Goal: Task Accomplishment & Management: Use online tool/utility

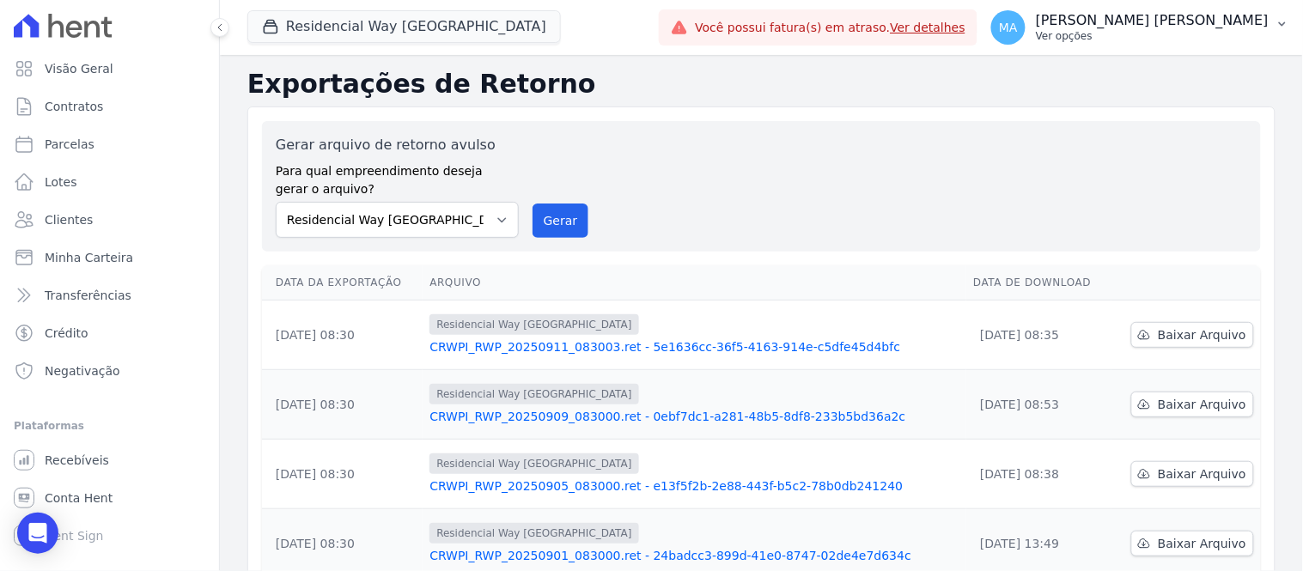
click at [1157, 34] on p "Ver opções" at bounding box center [1151, 36] width 233 height 14
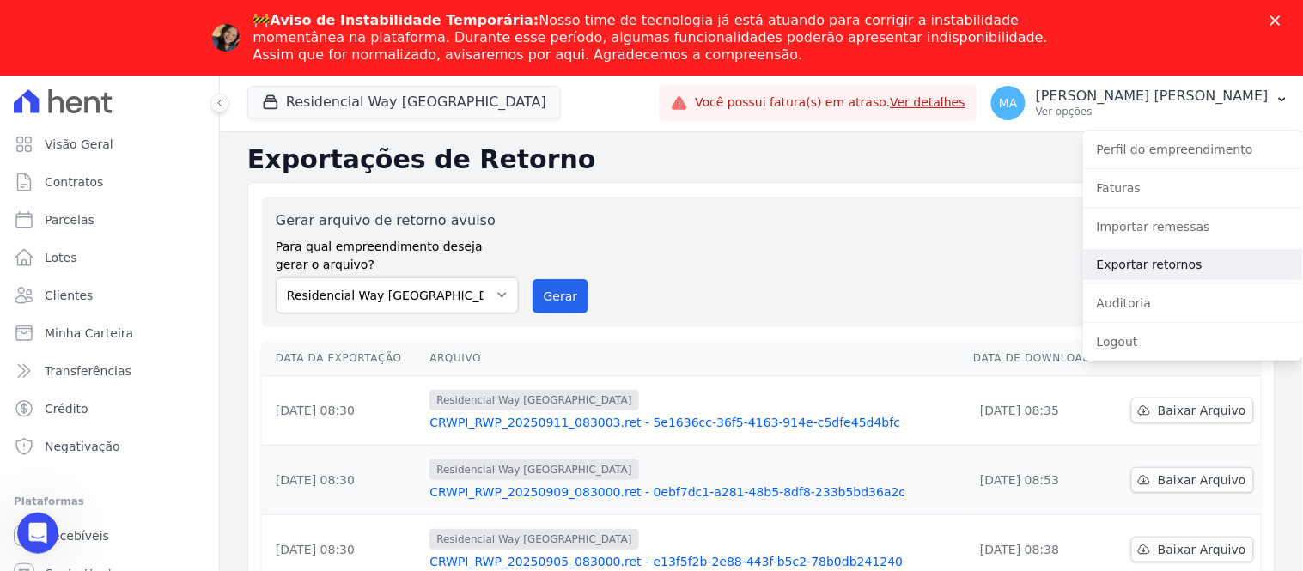
click at [1154, 270] on link "Exportar retornos" at bounding box center [1193, 264] width 220 height 31
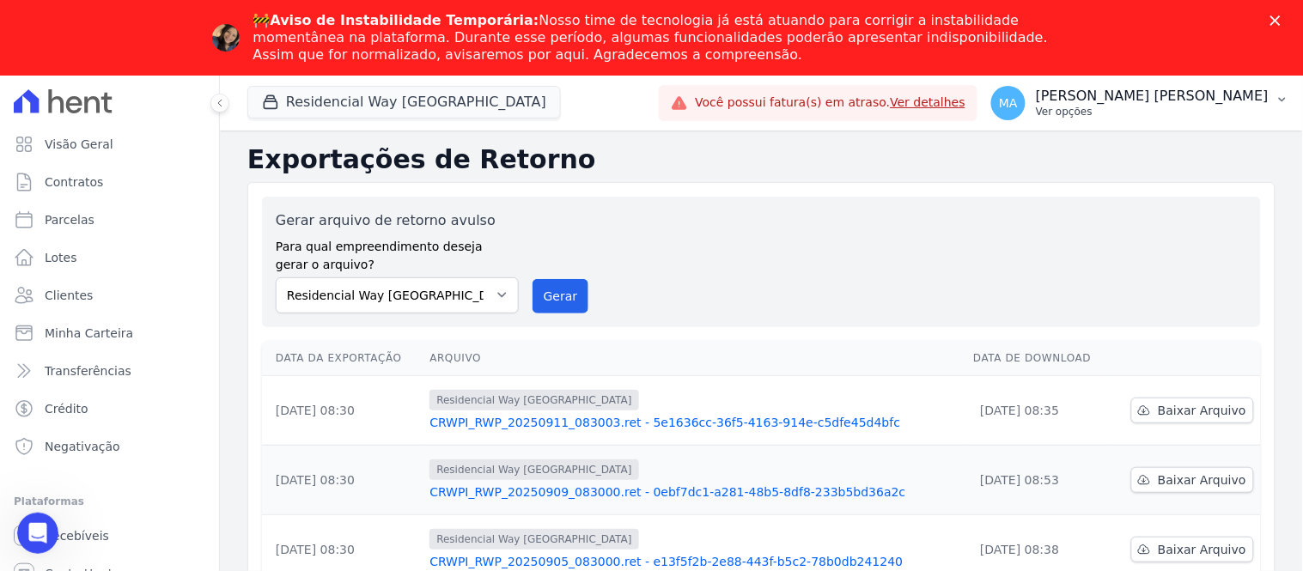
click at [1148, 106] on p "Ver opções" at bounding box center [1151, 112] width 233 height 14
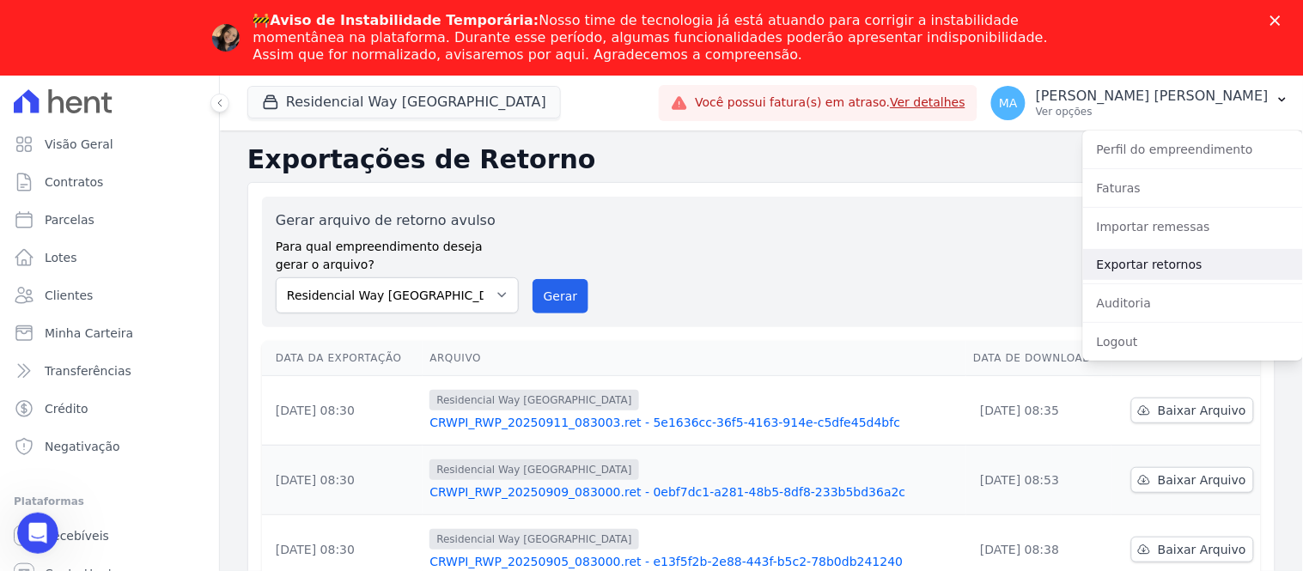
click at [1123, 263] on link "Exportar retornos" at bounding box center [1193, 264] width 220 height 31
